Goal: Task Accomplishment & Management: Use online tool/utility

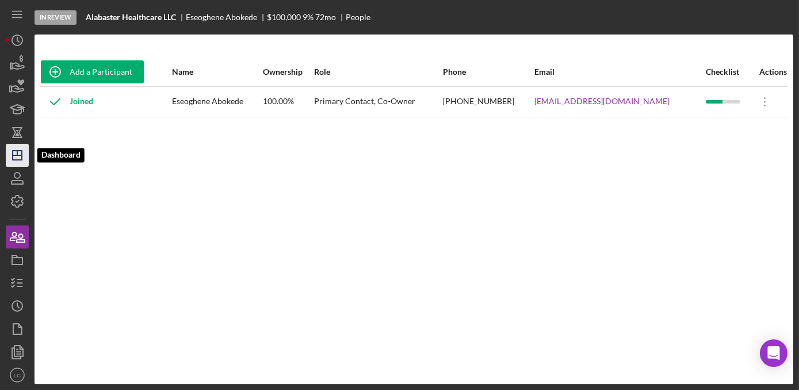
click at [20, 155] on line "button" at bounding box center [17, 155] width 9 height 0
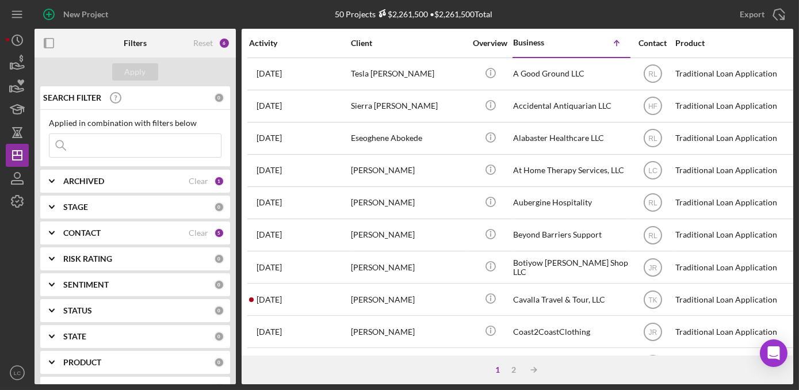
click at [164, 232] on div "CONTACT" at bounding box center [125, 232] width 125 height 9
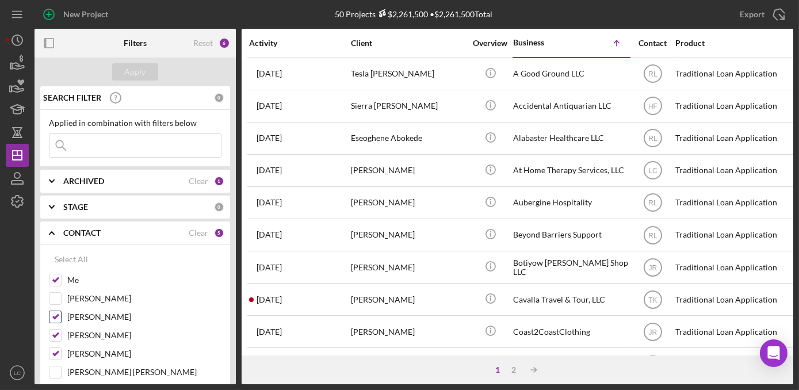
click at [52, 314] on input "[PERSON_NAME]" at bounding box center [54, 316] width 11 height 11
checkbox input "false"
click at [53, 329] on div at bounding box center [55, 335] width 13 height 13
click at [56, 338] on input "[PERSON_NAME]" at bounding box center [54, 334] width 11 height 11
checkbox input "false"
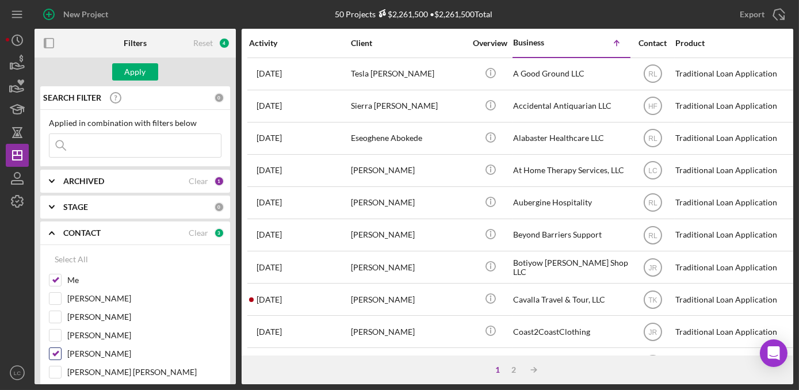
click at [56, 349] on input "[PERSON_NAME]" at bounding box center [54, 353] width 11 height 11
checkbox input "false"
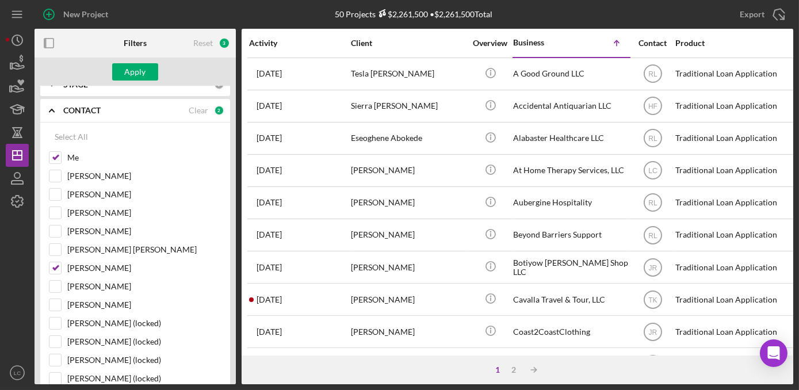
scroll to position [133, 0]
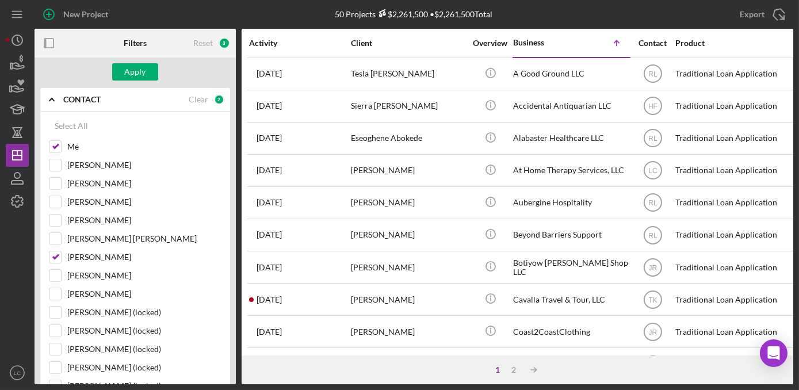
drag, startPoint x: 232, startPoint y: 165, endPoint x: 241, endPoint y: 217, distance: 52.5
click at [241, 217] on div "Activity Client Overview Business Icon/Table Sort Arrow Contact Product Categor…" at bounding box center [516, 192] width 551 height 327
click at [51, 256] on input "[PERSON_NAME]" at bounding box center [54, 256] width 11 height 11
checkbox input "false"
click at [125, 67] on div "Apply" at bounding box center [135, 71] width 21 height 17
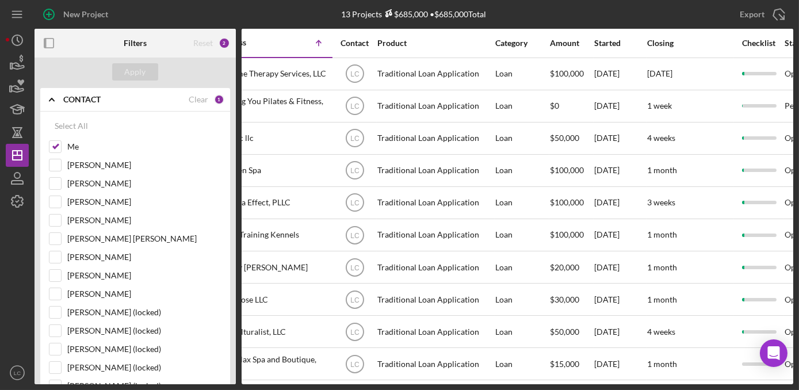
scroll to position [0, 481]
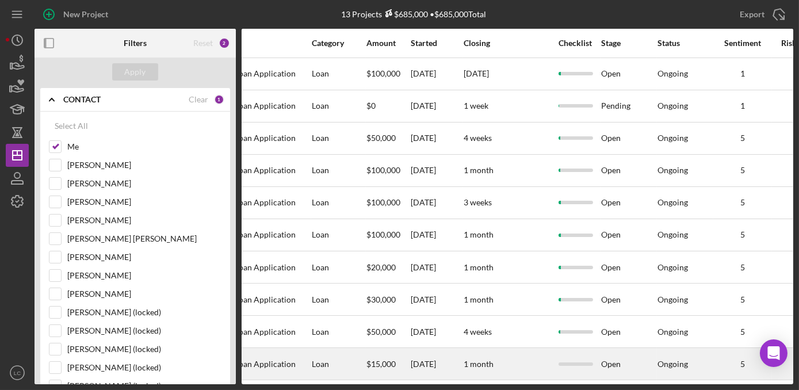
drag, startPoint x: 432, startPoint y: 382, endPoint x: 608, endPoint y: 364, distance: 176.8
click at [608, 364] on div "Open" at bounding box center [628, 363] width 55 height 30
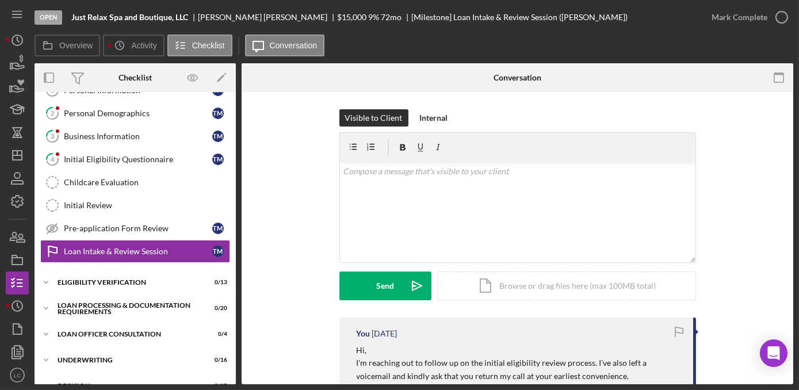
scroll to position [98, 0]
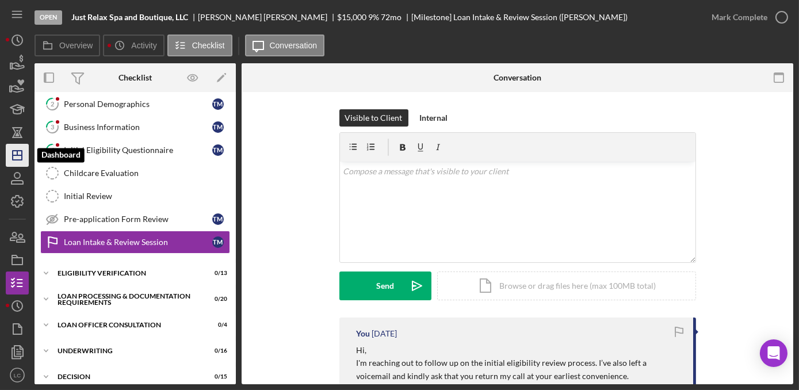
click at [13, 156] on icon "Icon/Dashboard" at bounding box center [17, 155] width 29 height 29
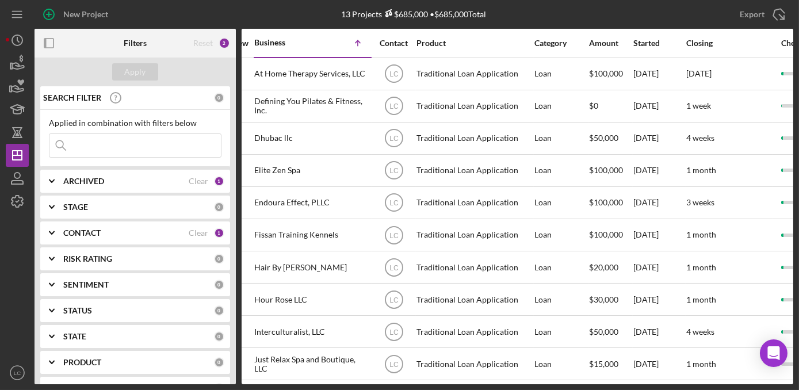
scroll to position [0, 266]
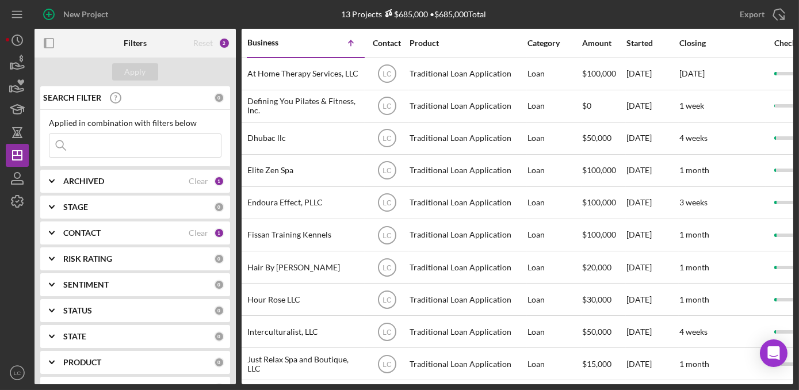
drag, startPoint x: 439, startPoint y: 381, endPoint x: 536, endPoint y: 385, distance: 97.3
click at [536, 385] on div "New Project 13 Projects $685,000 • $685,000 Total Export Icon/Export Filters Re…" at bounding box center [399, 195] width 799 height 390
click at [639, 44] on div "Started" at bounding box center [652, 43] width 52 height 9
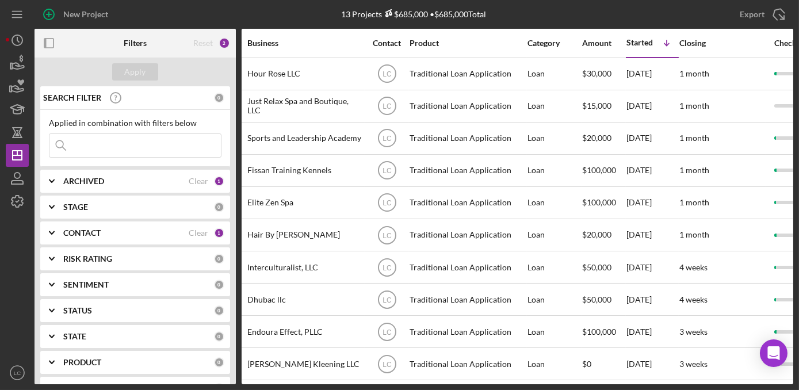
scroll to position [0, 0]
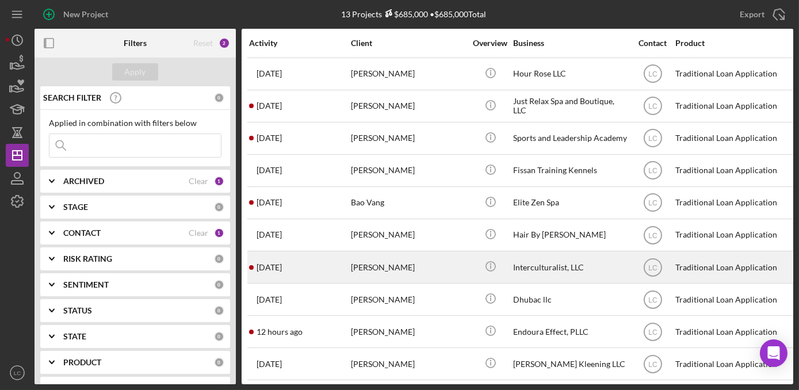
click at [327, 253] on div "[DATE] [PERSON_NAME]" at bounding box center [299, 267] width 101 height 30
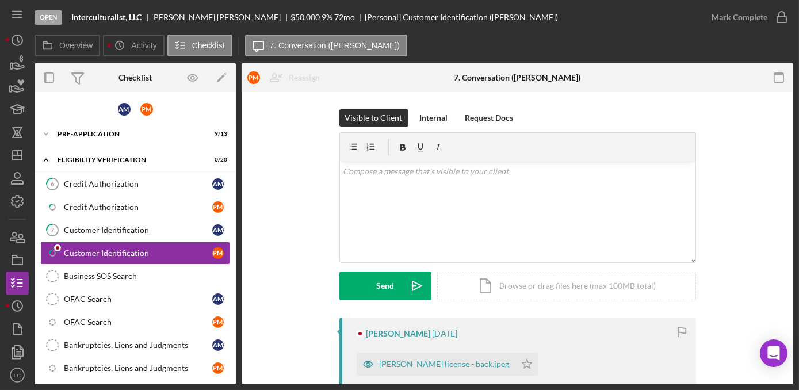
scroll to position [13, 0]
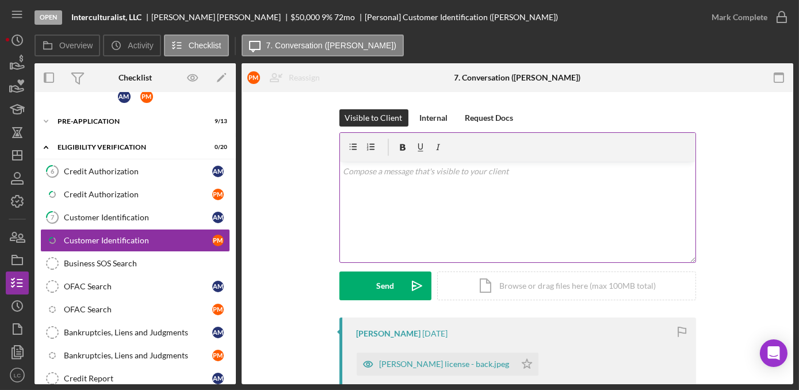
click at [407, 217] on div "v Color teal Color pink Remove color Add row above Add row below Add column bef…" at bounding box center [517, 212] width 355 height 101
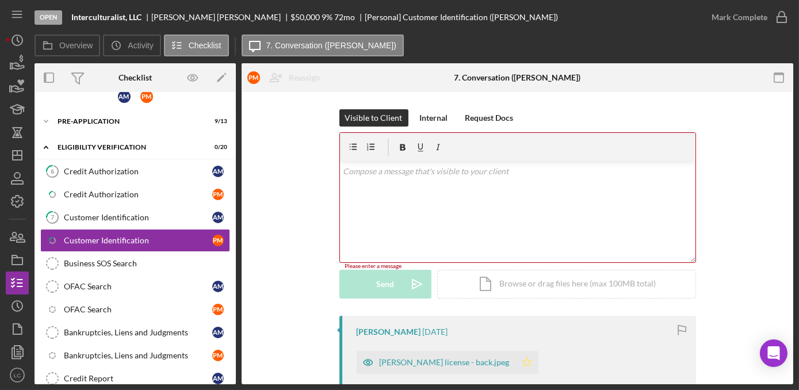
click at [521, 364] on polygon "button" at bounding box center [526, 361] width 10 height 9
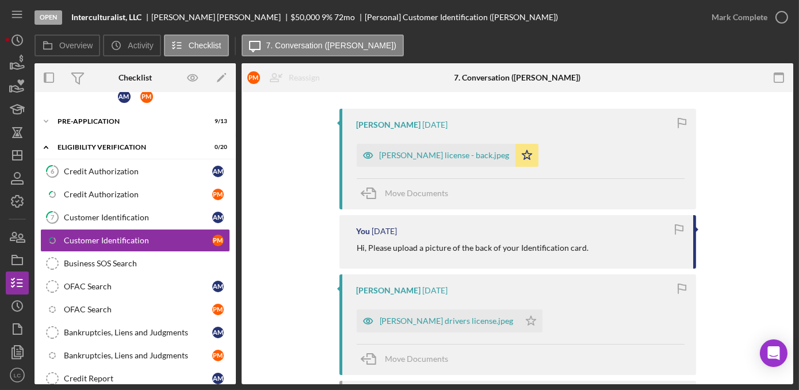
scroll to position [209, 0]
click at [519, 323] on icon "Icon/Star" at bounding box center [530, 319] width 23 height 23
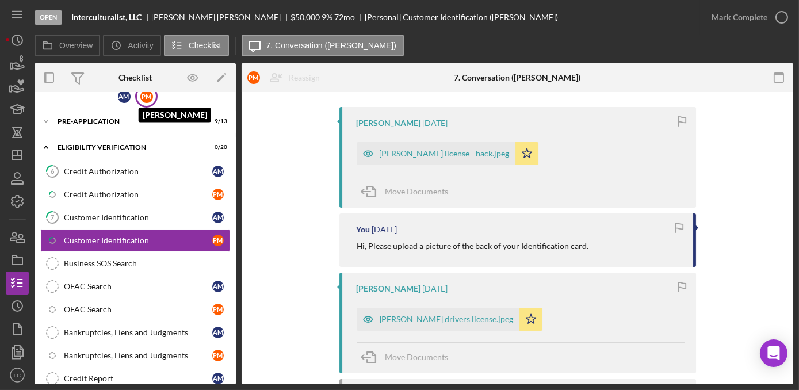
click at [147, 97] on div "P M" at bounding box center [146, 96] width 13 height 13
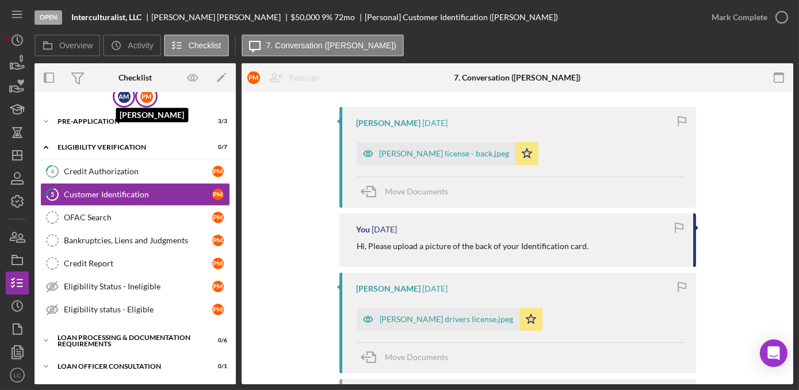
click at [121, 92] on div "A M" at bounding box center [124, 96] width 13 height 13
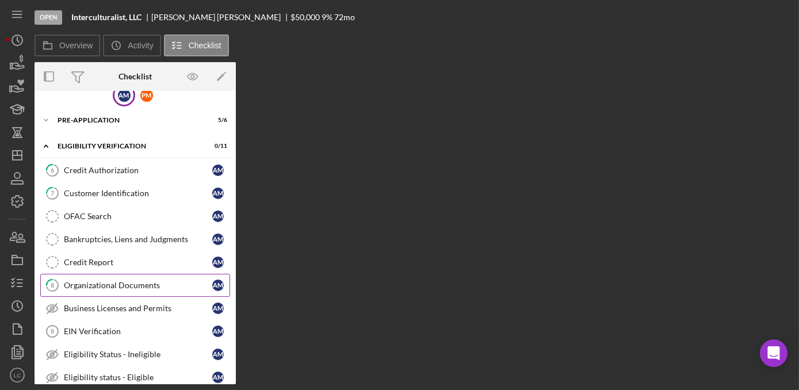
click at [172, 283] on div "Organizational Documents" at bounding box center [138, 285] width 148 height 9
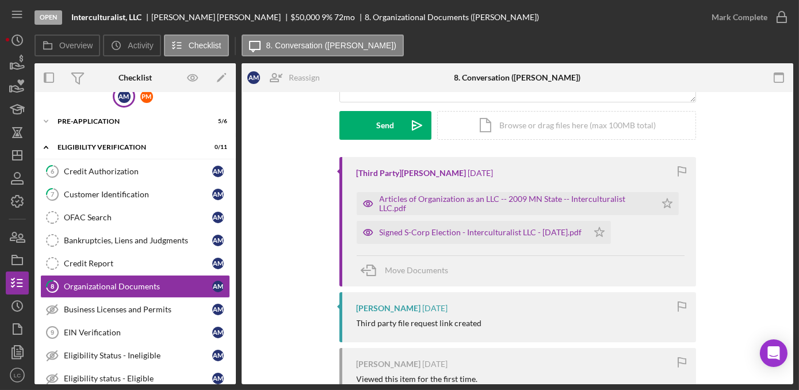
scroll to position [167, 0]
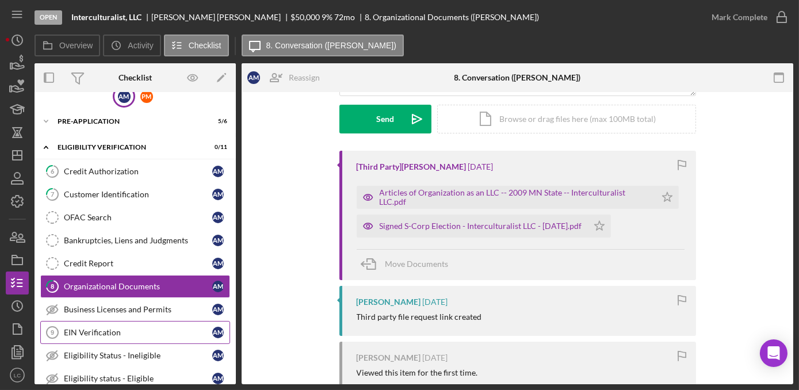
click at [158, 332] on div "EIN Verification" at bounding box center [138, 332] width 148 height 9
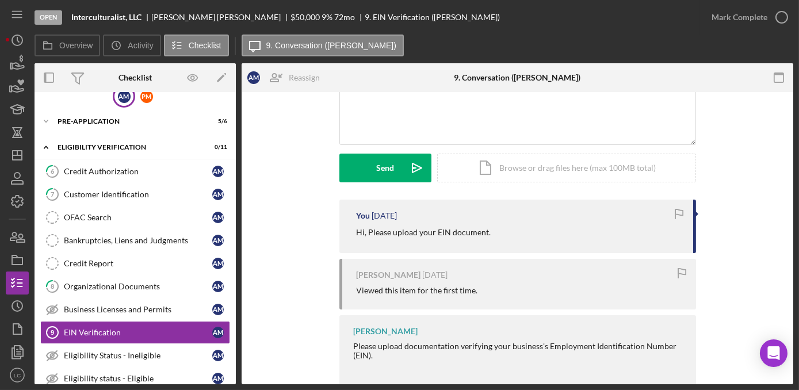
scroll to position [125, 0]
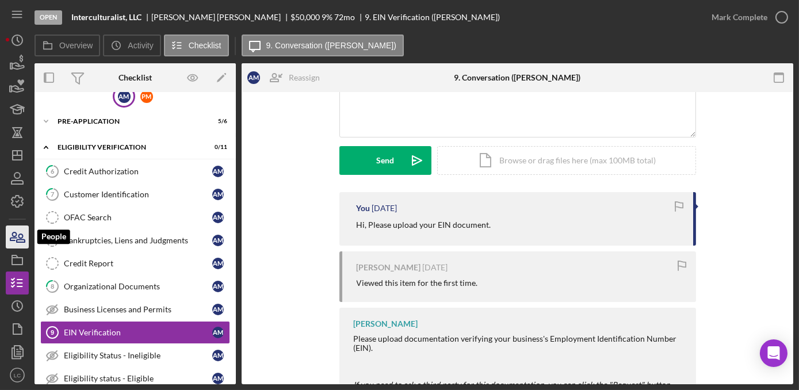
click at [16, 231] on icon "button" at bounding box center [17, 236] width 29 height 29
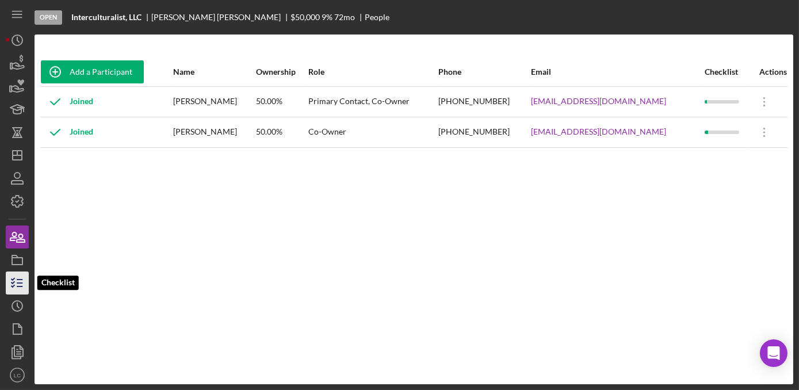
click at [16, 281] on icon "button" at bounding box center [17, 282] width 29 height 29
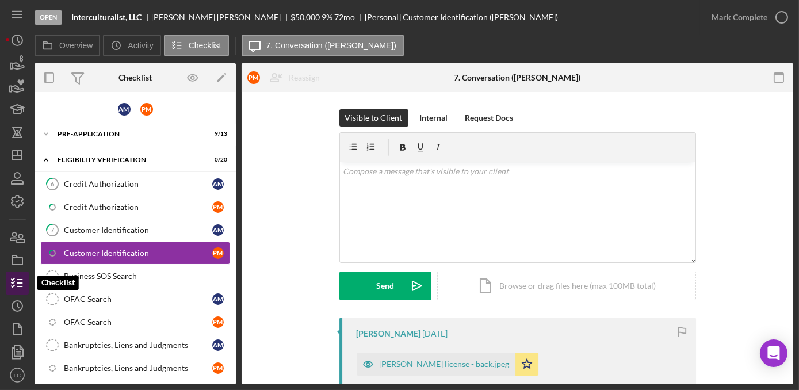
scroll to position [13, 0]
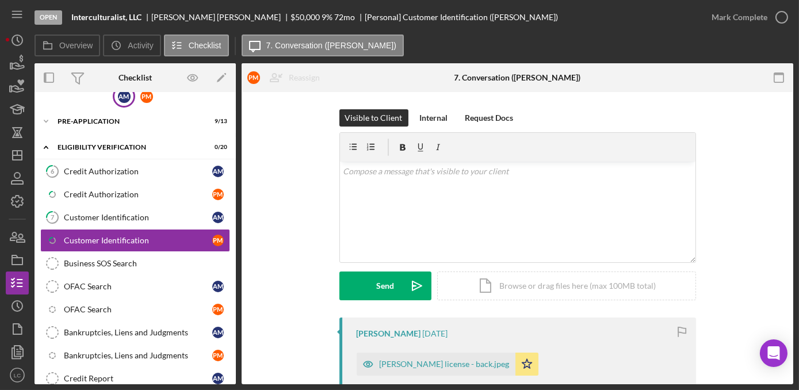
click at [120, 102] on div "A M" at bounding box center [124, 96] width 22 height 22
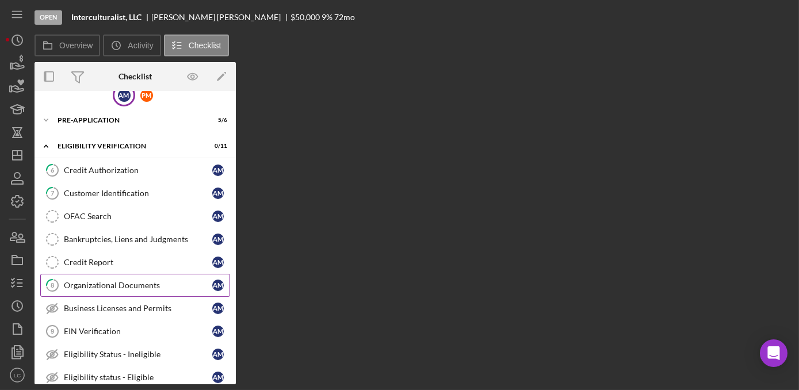
click at [163, 281] on div "Organizational Documents" at bounding box center [138, 285] width 148 height 9
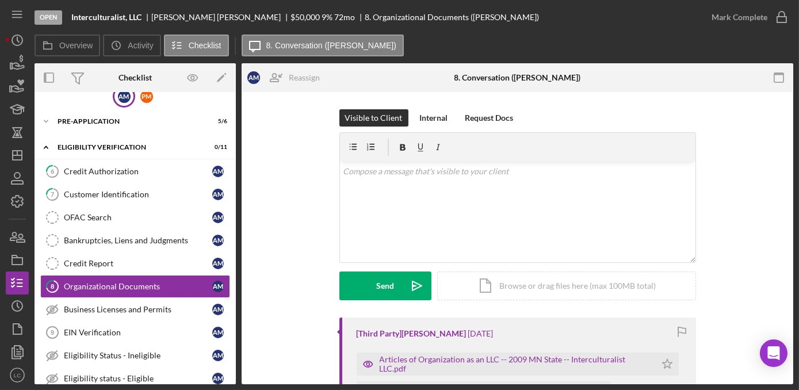
click at [282, 270] on div "Visible to Client Internal Request Docs v Color teal Color pink Remove color Ad…" at bounding box center [517, 213] width 517 height 208
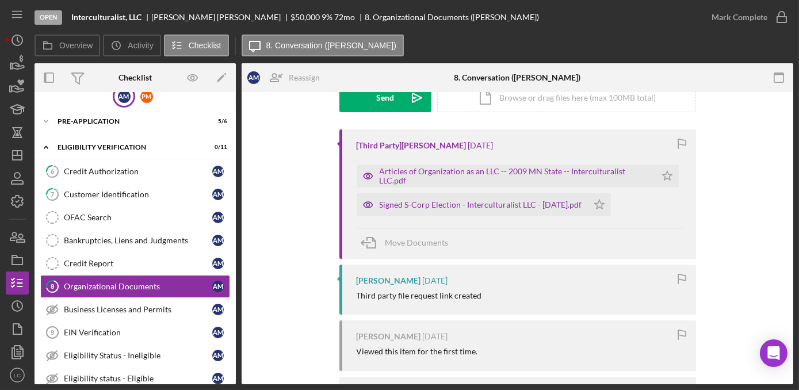
scroll to position [209, 0]
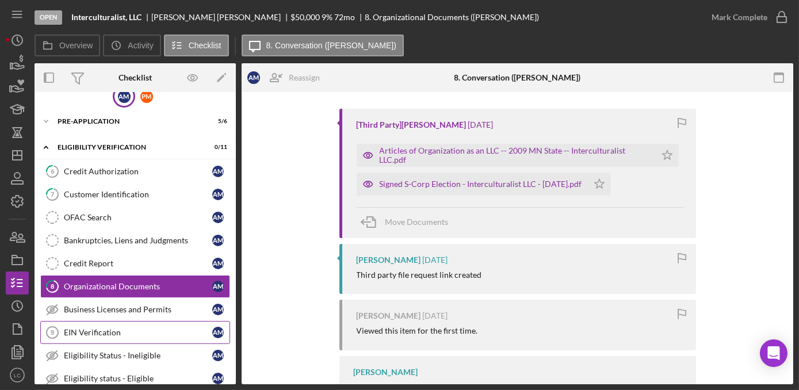
click at [137, 332] on div "EIN Verification" at bounding box center [138, 332] width 148 height 9
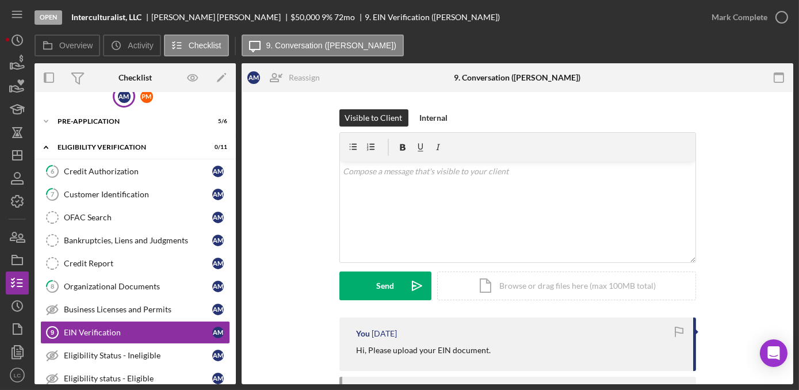
click at [306, 270] on div "Visible to Client Internal v Color teal Color pink Remove color Add row above A…" at bounding box center [517, 213] width 517 height 208
click at [156, 192] on div "Customer Identification" at bounding box center [138, 194] width 148 height 9
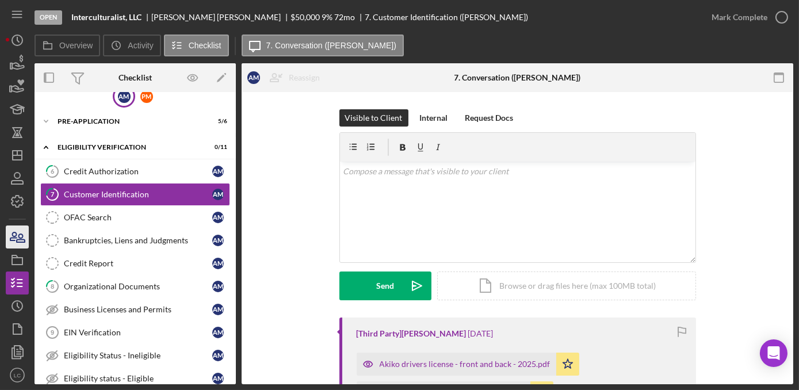
drag, startPoint x: 29, startPoint y: 240, endPoint x: 20, endPoint y: 239, distance: 8.6
click at [20, 239] on nav "Icon/Menu Icon/Dashboard Dashboard Navigation Divider Mobile Checklist Navigati…" at bounding box center [20, 192] width 29 height 384
click at [20, 239] on icon "button" at bounding box center [17, 236] width 29 height 29
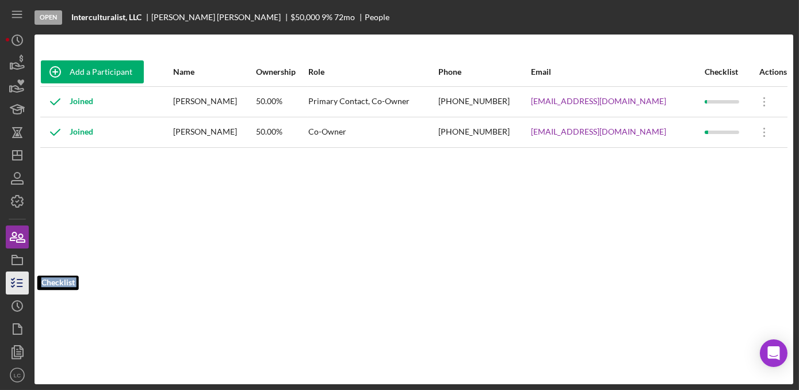
click at [22, 276] on icon "button" at bounding box center [17, 282] width 29 height 29
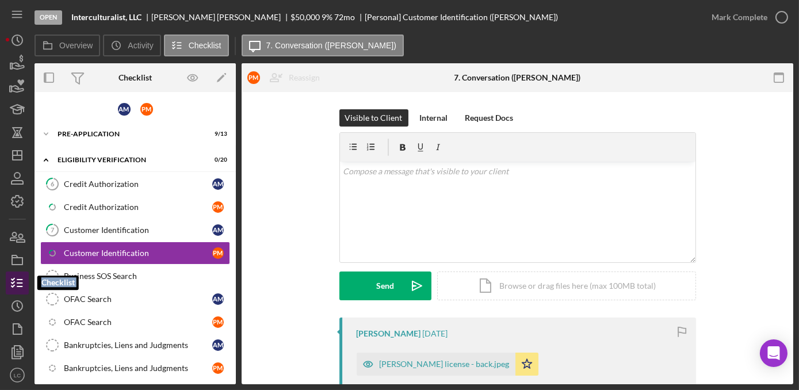
scroll to position [13, 0]
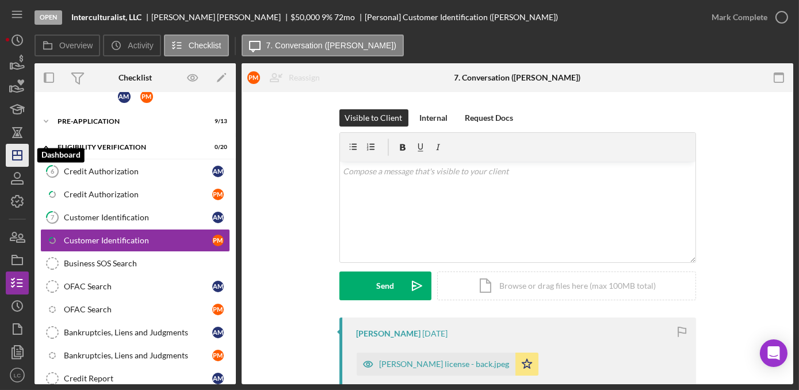
click at [18, 157] on icon "Icon/Dashboard" at bounding box center [17, 155] width 29 height 29
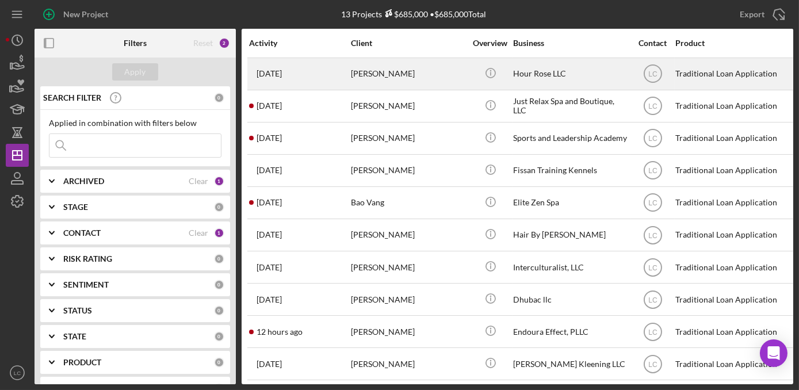
click at [458, 85] on div "[PERSON_NAME]" at bounding box center [408, 74] width 115 height 30
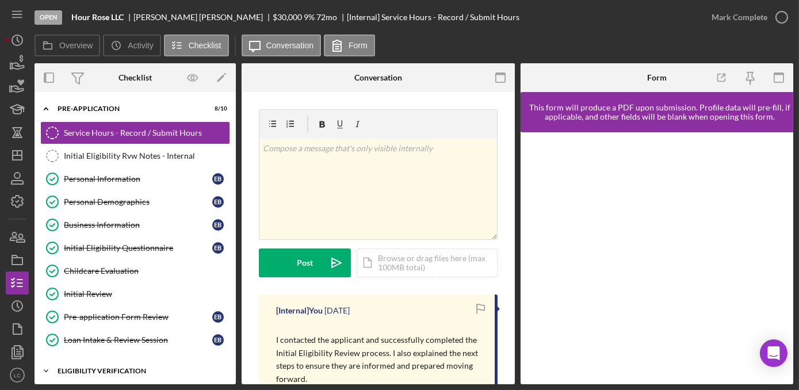
click at [45, 370] on polyline at bounding box center [45, 371] width 3 height 2
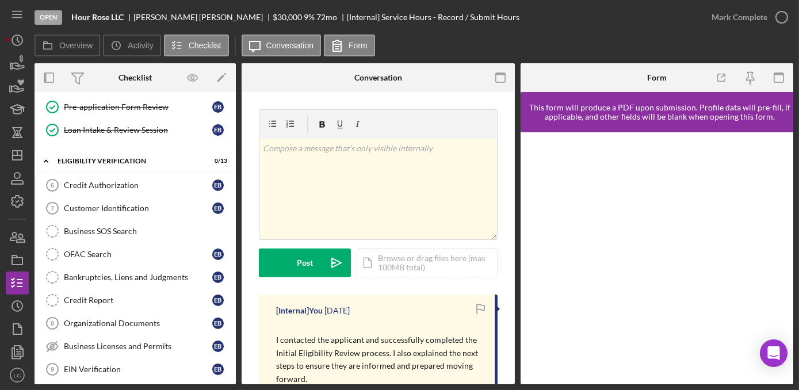
scroll to position [208, 0]
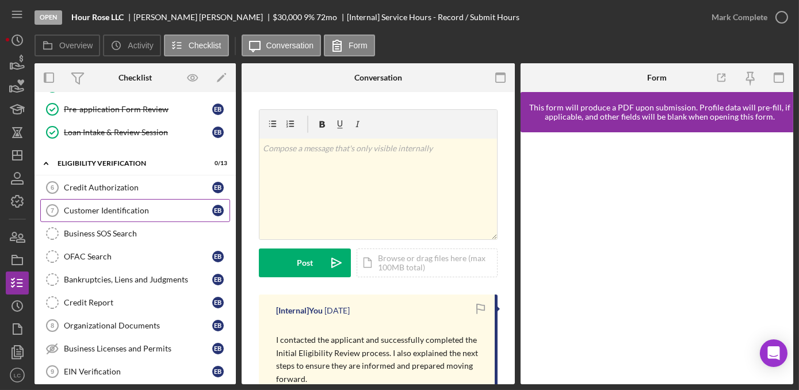
click at [159, 206] on div "Customer Identification" at bounding box center [138, 210] width 148 height 9
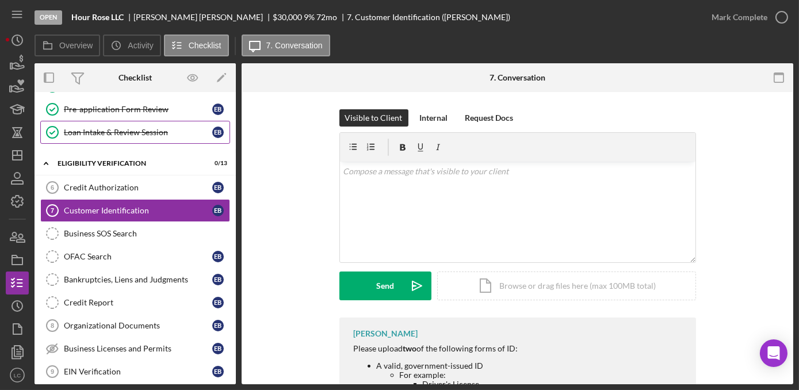
click at [163, 133] on link "Loan Intake & Review Session Loan Intake & Review Session E B" at bounding box center [135, 132] width 190 height 23
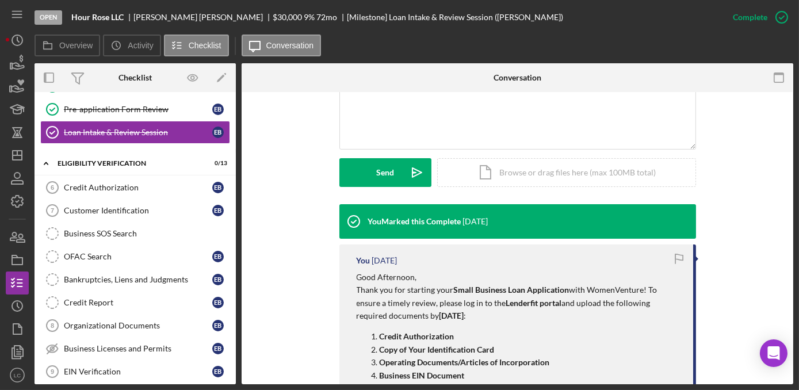
scroll to position [274, 0]
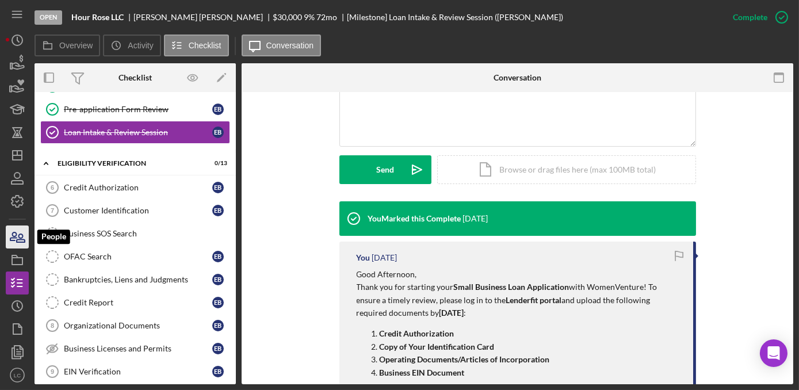
click at [16, 235] on icon "button" at bounding box center [13, 236] width 6 height 8
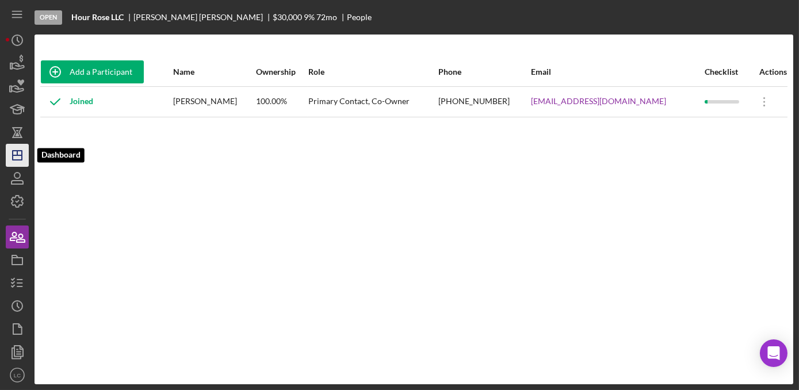
click at [16, 153] on icon "Icon/Dashboard" at bounding box center [17, 155] width 29 height 29
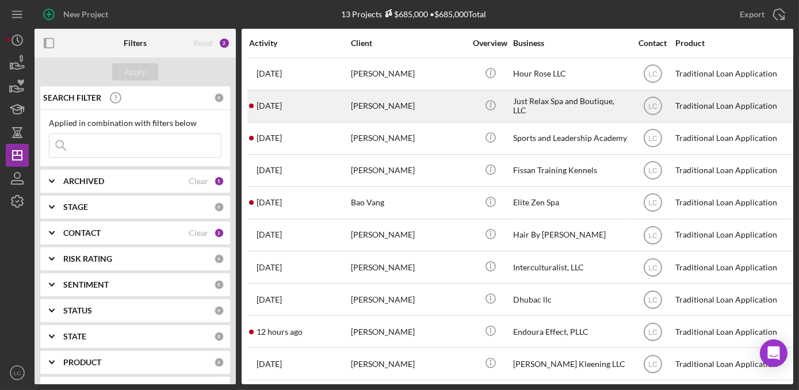
click at [403, 110] on div "[PERSON_NAME]" at bounding box center [408, 106] width 115 height 30
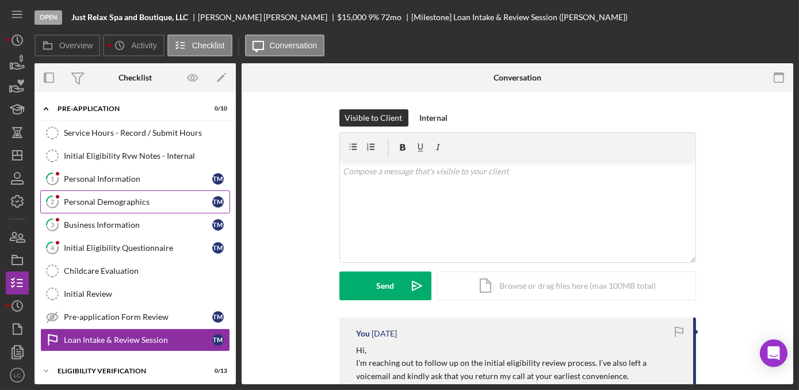
scroll to position [98, 0]
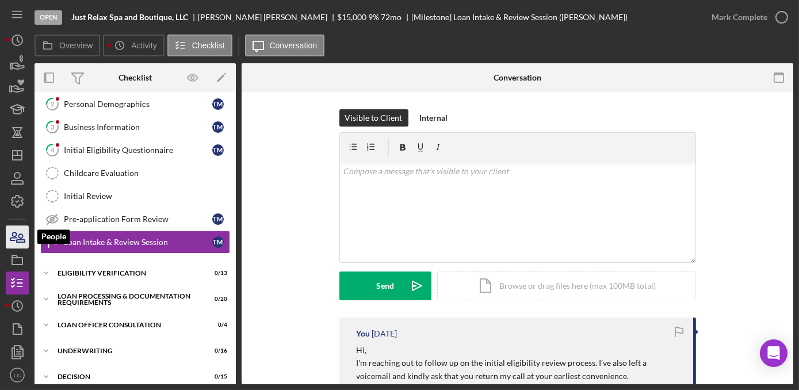
click at [19, 236] on icon "button" at bounding box center [21, 238] width 8 height 8
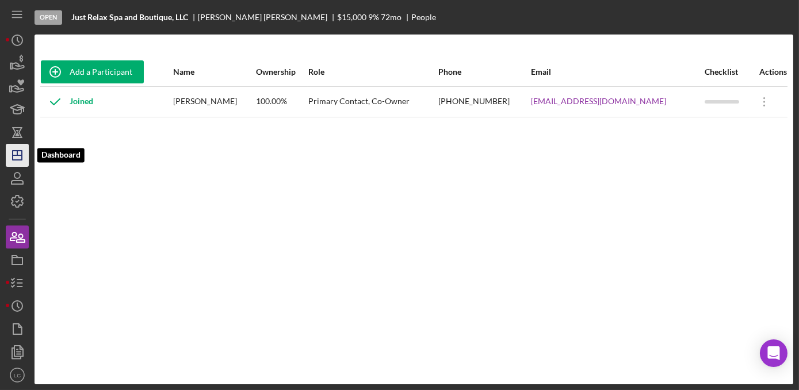
click at [17, 151] on line "button" at bounding box center [17, 153] width 0 height 5
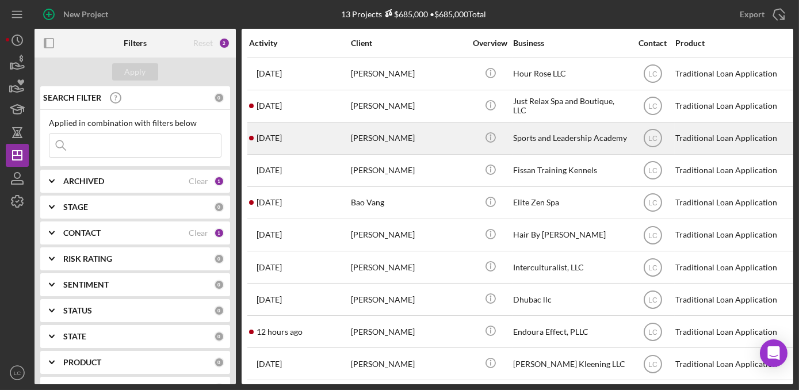
click at [343, 125] on div "[DATE] [PERSON_NAME]" at bounding box center [299, 138] width 101 height 30
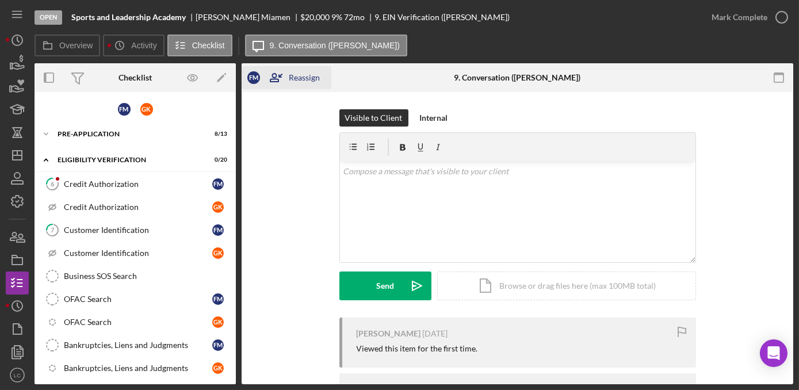
drag, startPoint x: 232, startPoint y: 193, endPoint x: 246, endPoint y: 66, distance: 127.8
click at [246, 66] on div "F M" at bounding box center [250, 77] width 18 height 23
click at [118, 112] on div "F M" at bounding box center [124, 109] width 13 height 13
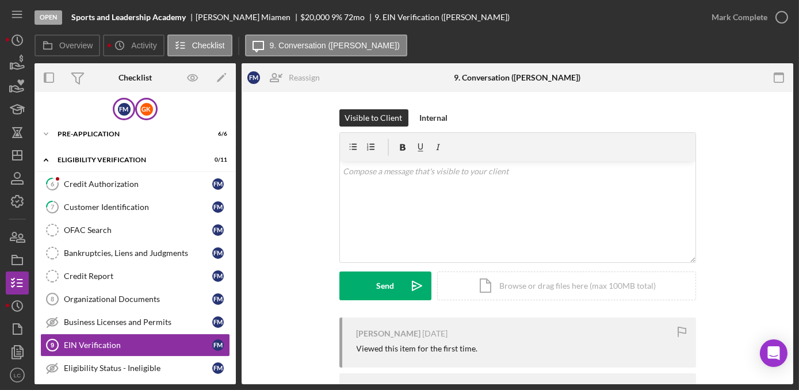
click at [136, 110] on div "G K" at bounding box center [146, 109] width 22 height 22
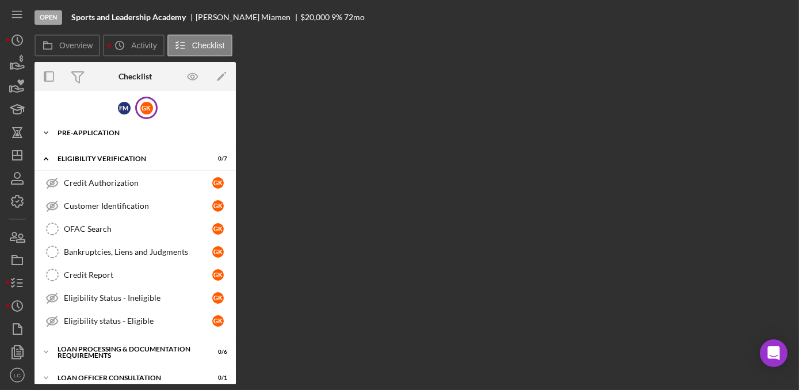
click at [47, 130] on icon "Icon/Expander" at bounding box center [45, 132] width 23 height 23
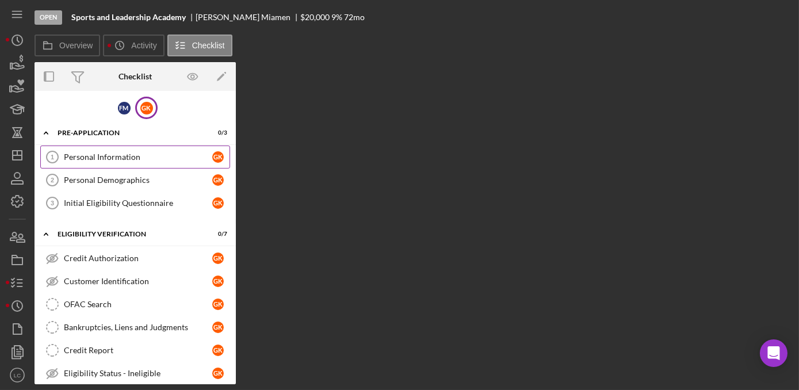
click at [72, 156] on div "Personal Information" at bounding box center [138, 156] width 148 height 9
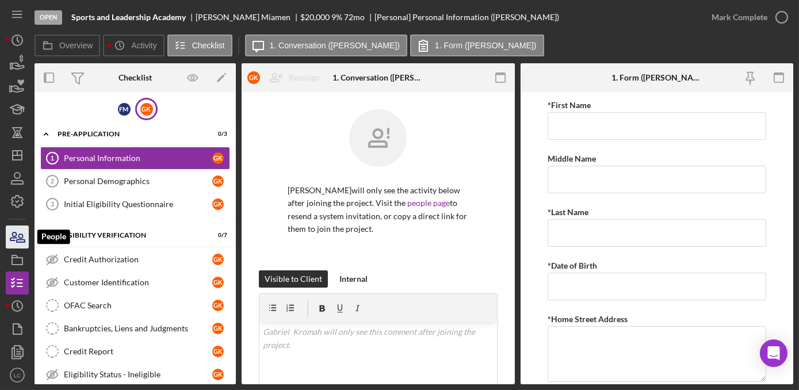
click at [24, 235] on icon "button" at bounding box center [17, 236] width 29 height 29
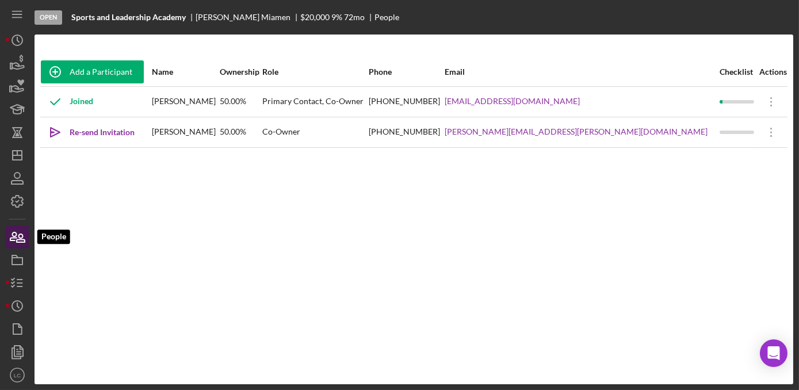
click at [22, 236] on icon "button" at bounding box center [21, 238] width 8 height 8
click at [15, 235] on icon "button" at bounding box center [17, 236] width 29 height 29
click at [13, 158] on polygon "button" at bounding box center [17, 155] width 9 height 9
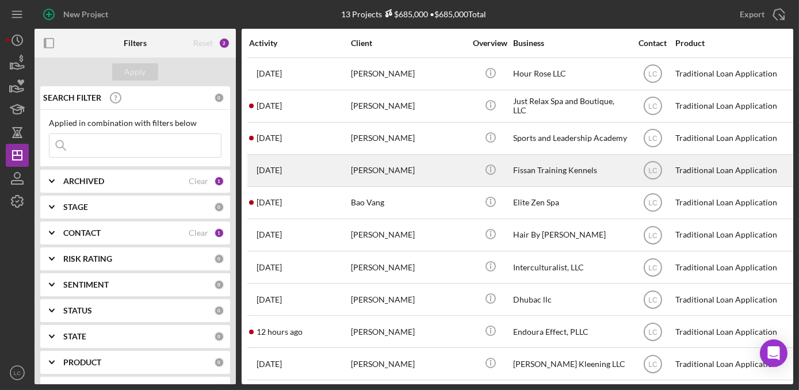
click at [397, 164] on div "[PERSON_NAME]" at bounding box center [408, 170] width 115 height 30
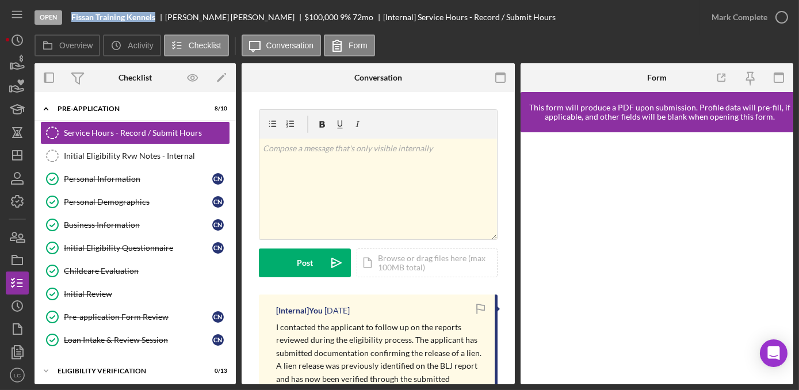
drag, startPoint x: 155, startPoint y: 13, endPoint x: 72, endPoint y: 17, distance: 82.9
click at [72, 17] on b "Fissan Training Kennels" at bounding box center [113, 17] width 84 height 9
copy b "Fissan Training Kennels"
